Goal: Connect with others: Connect with other users

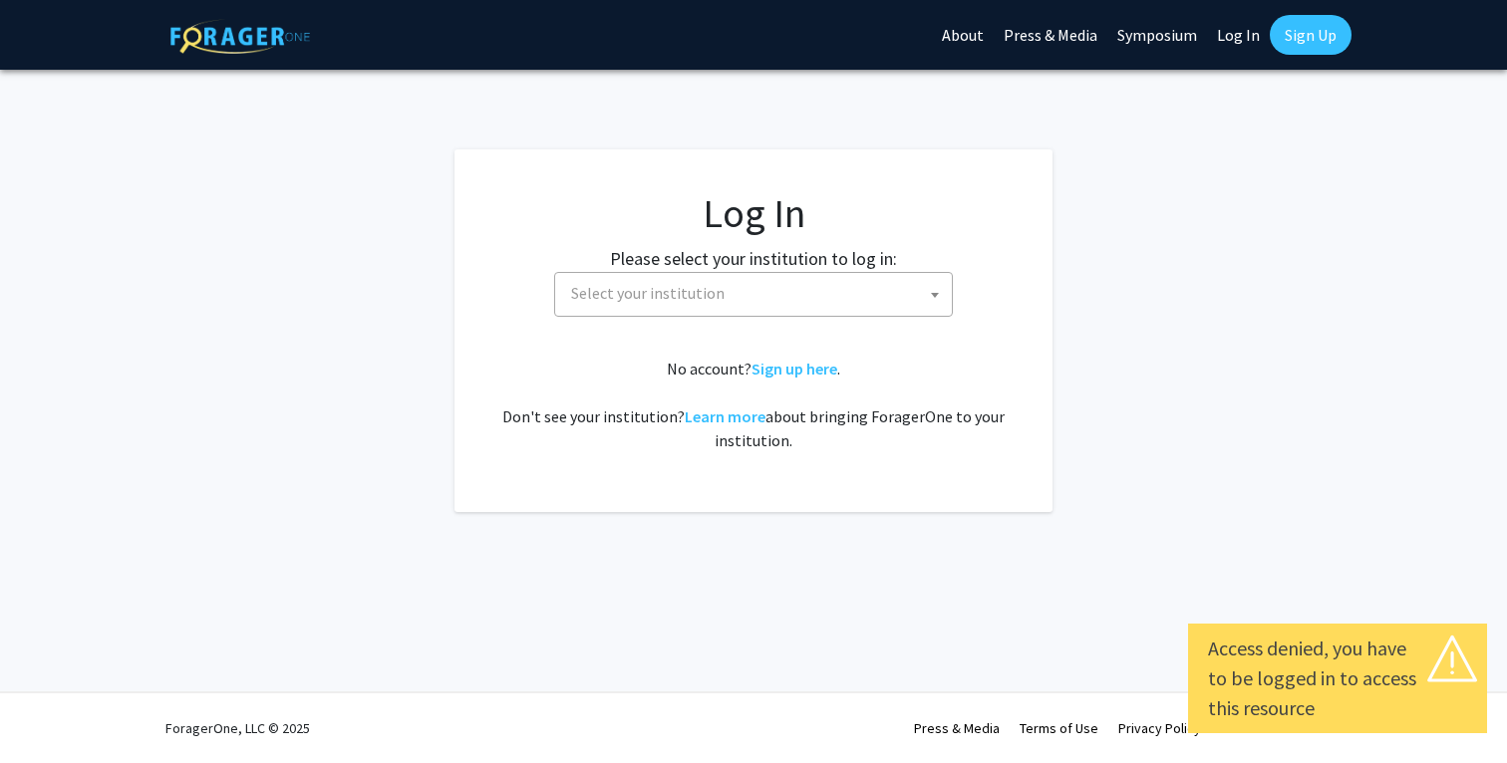
select select
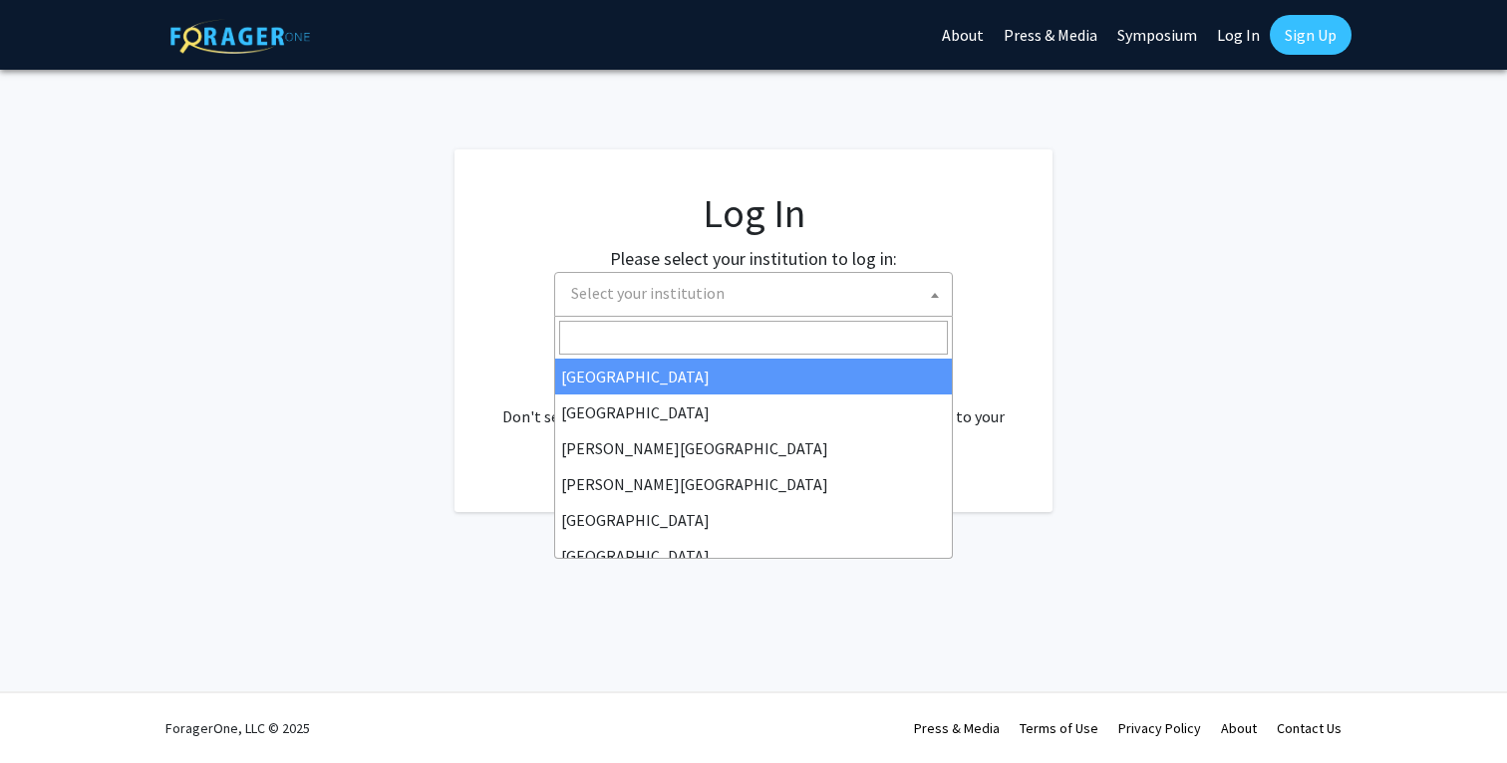
click at [815, 279] on span "Select your institution" at bounding box center [757, 293] width 389 height 41
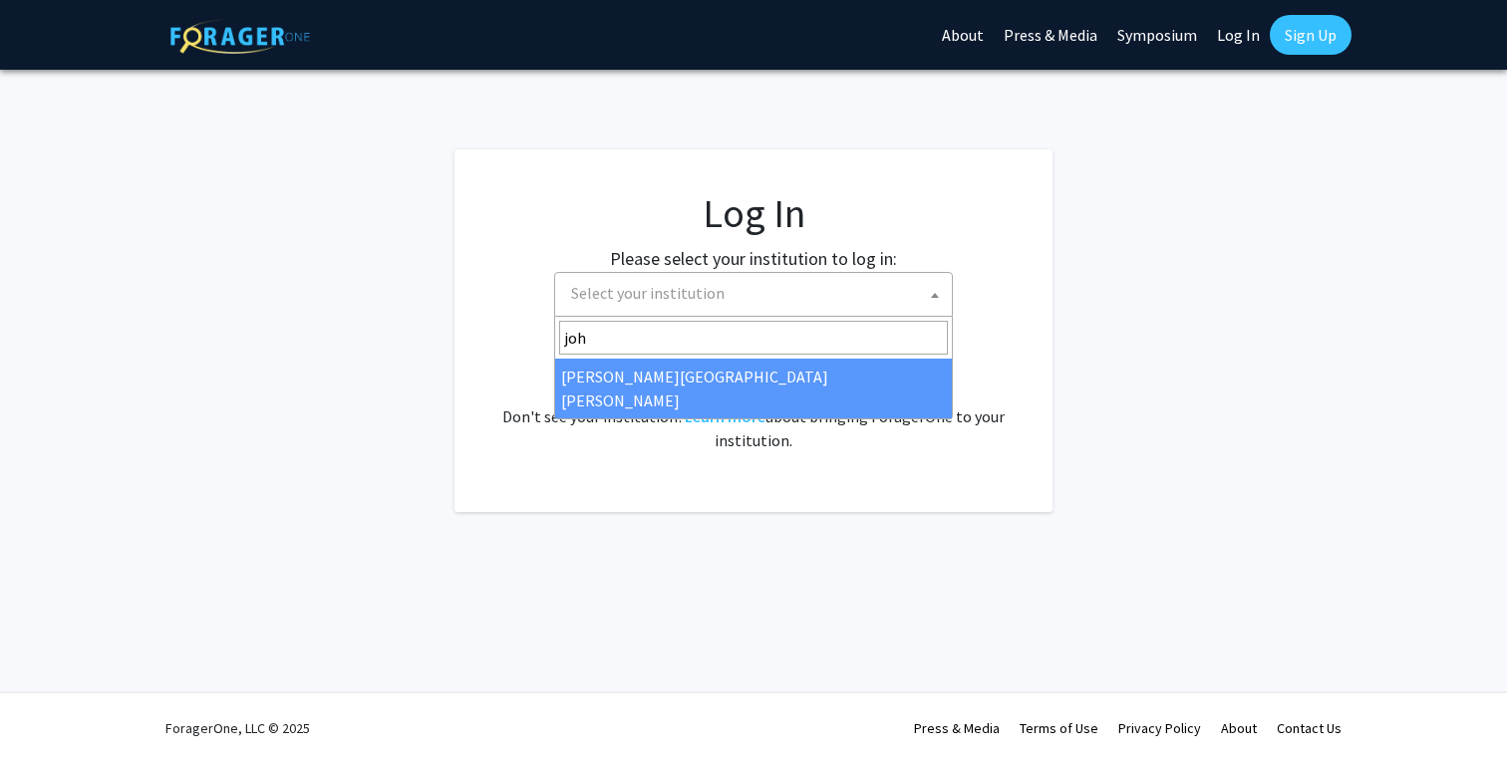
type input "joh"
select select "1"
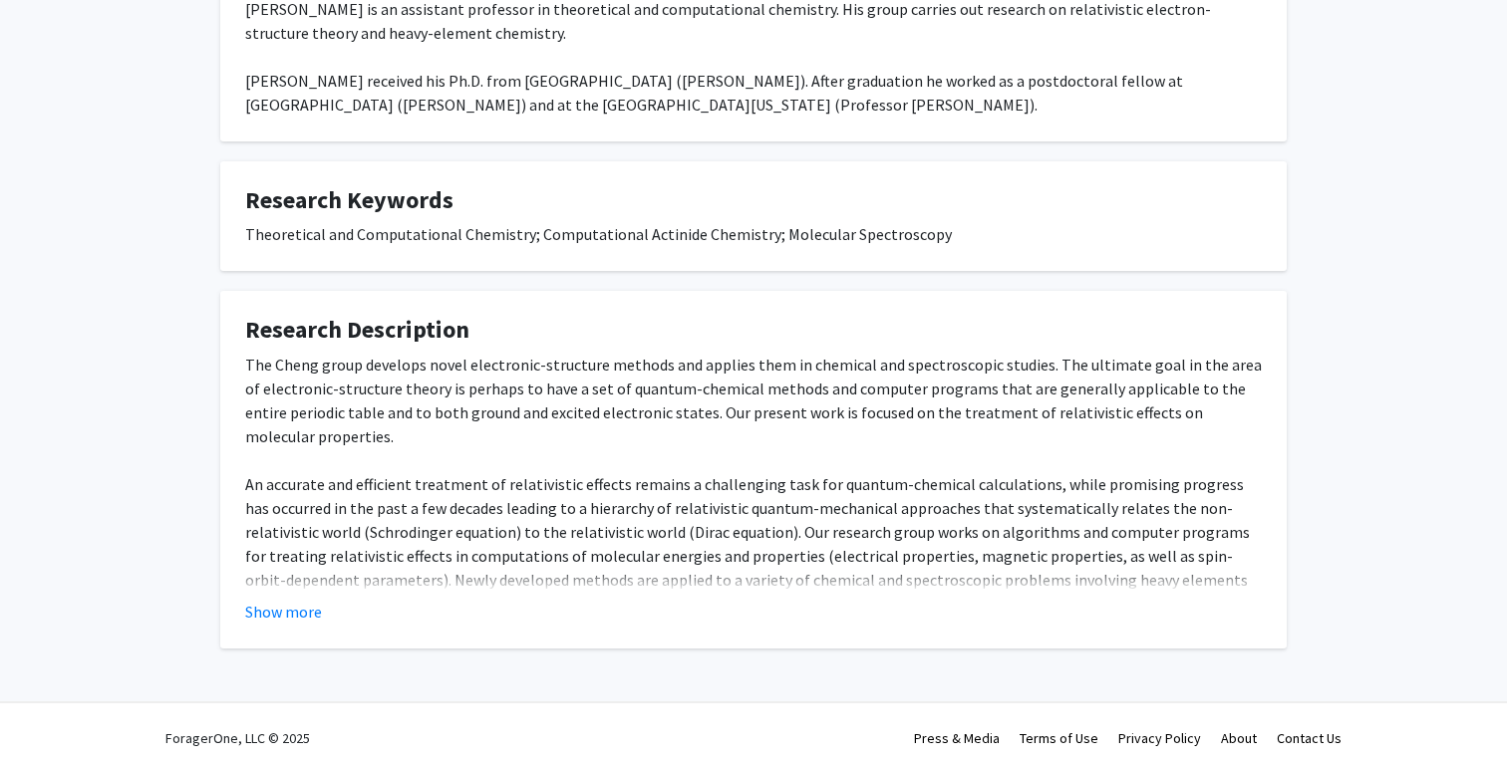
scroll to position [771, 0]
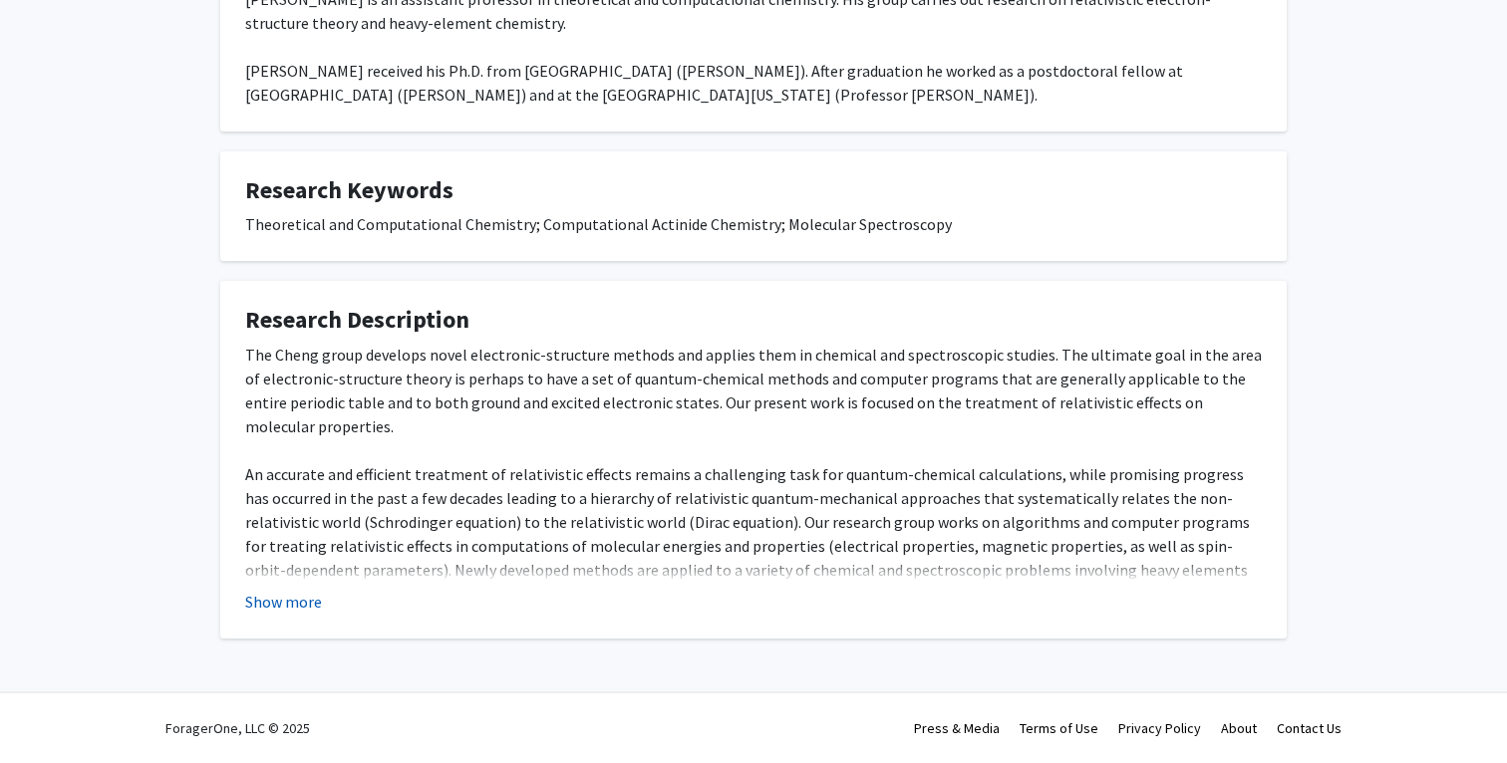
click at [270, 604] on button "Show more" at bounding box center [283, 602] width 77 height 24
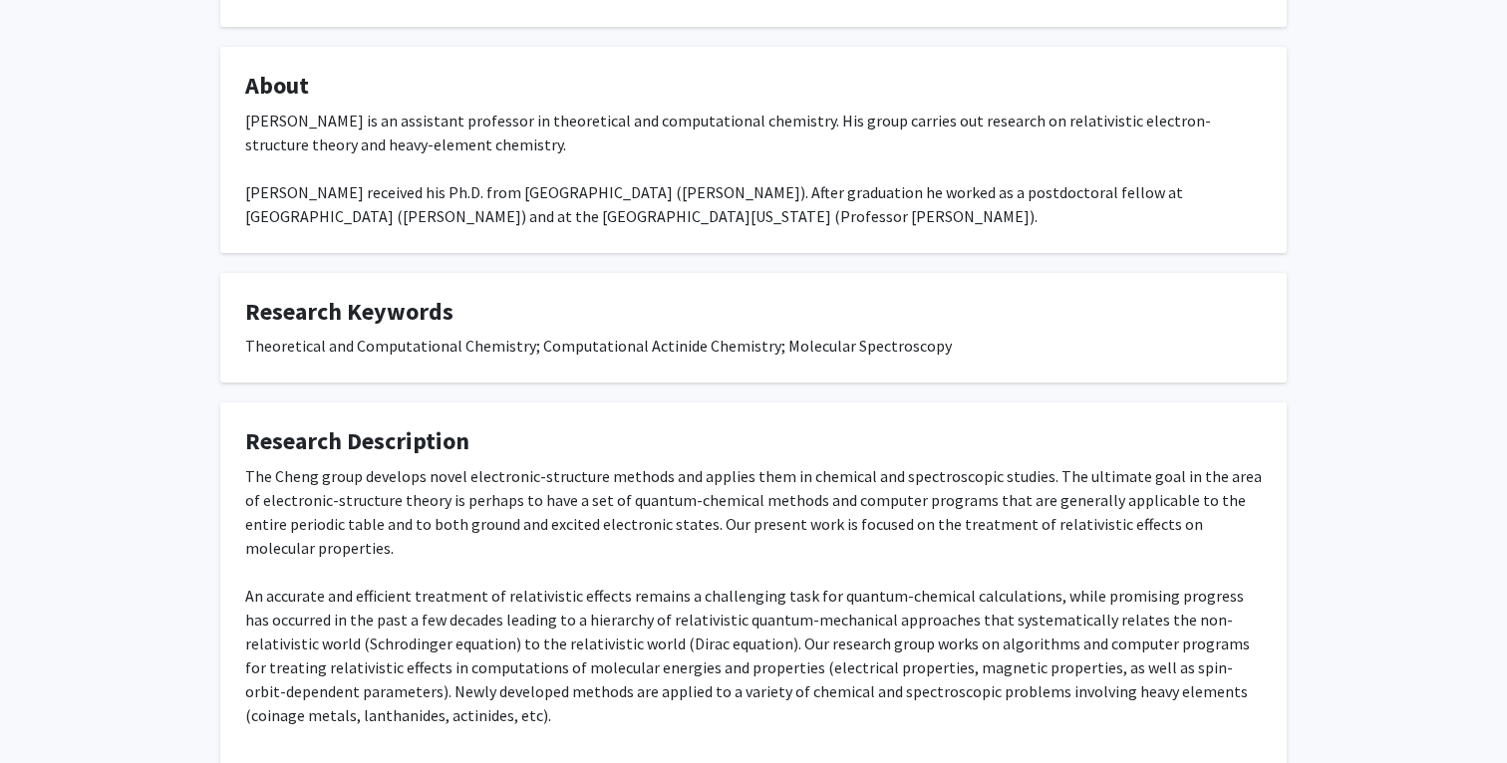
scroll to position [0, 0]
